Goal: Transaction & Acquisition: Download file/media

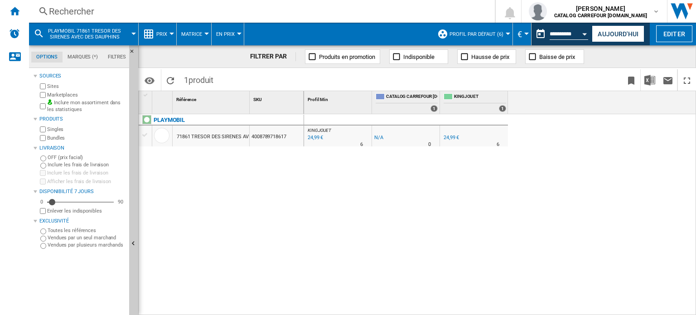
click at [133, 34] on div at bounding box center [133, 34] width 5 height 2
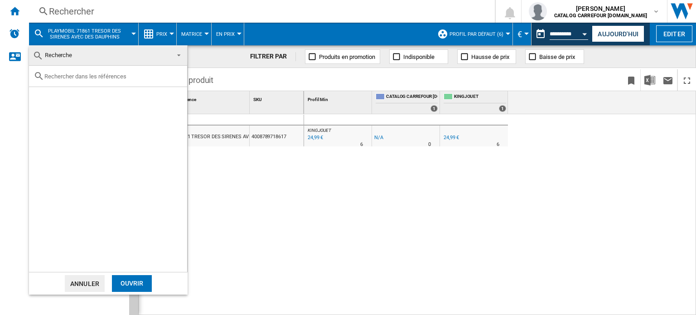
click at [267, 232] on md-backdrop at bounding box center [348, 157] width 696 height 315
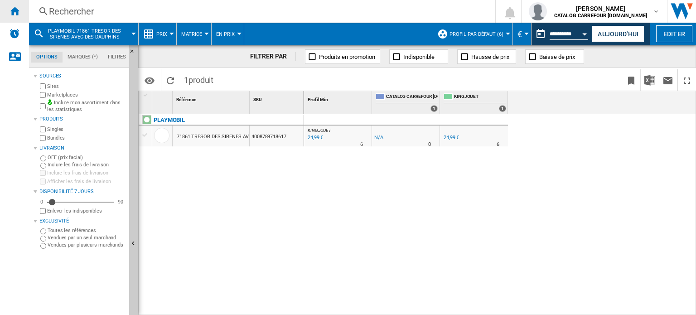
click at [18, 6] on ng-md-icon "Accueil" at bounding box center [14, 10] width 11 height 11
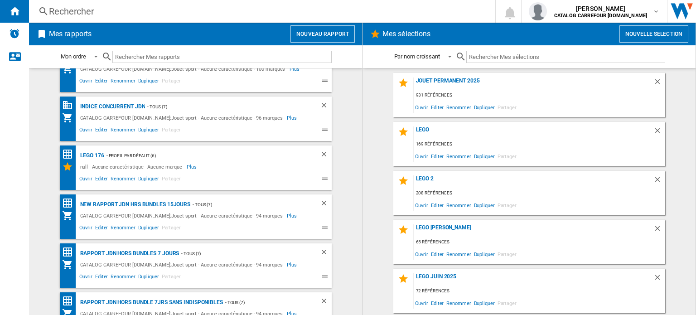
scroll to position [47, 0]
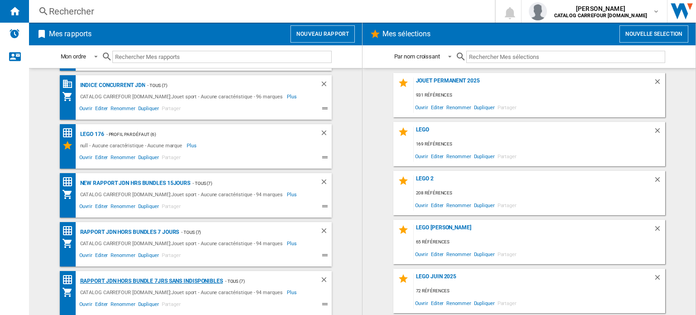
click at [181, 276] on div "Rapport JDN Hors bundle 7Jrs sans indisponibles" at bounding box center [150, 280] width 145 height 11
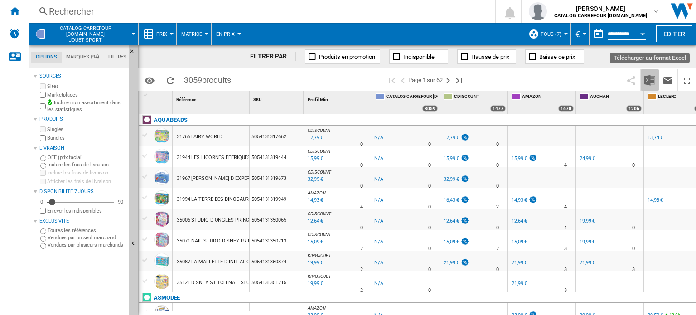
click at [654, 82] on img "Télécharger au format Excel" at bounding box center [649, 80] width 11 height 11
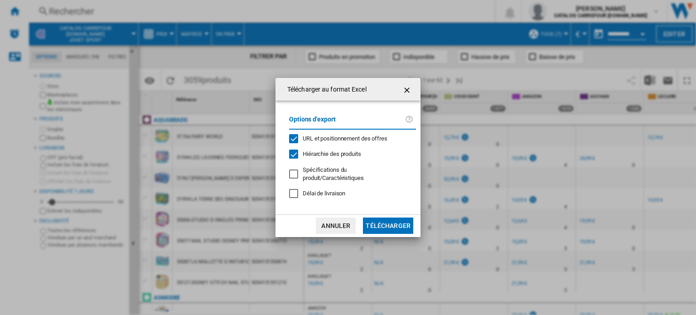
click at [374, 221] on button "Télécharger" at bounding box center [388, 225] width 50 height 16
